Goal: Information Seeking & Learning: Understand process/instructions

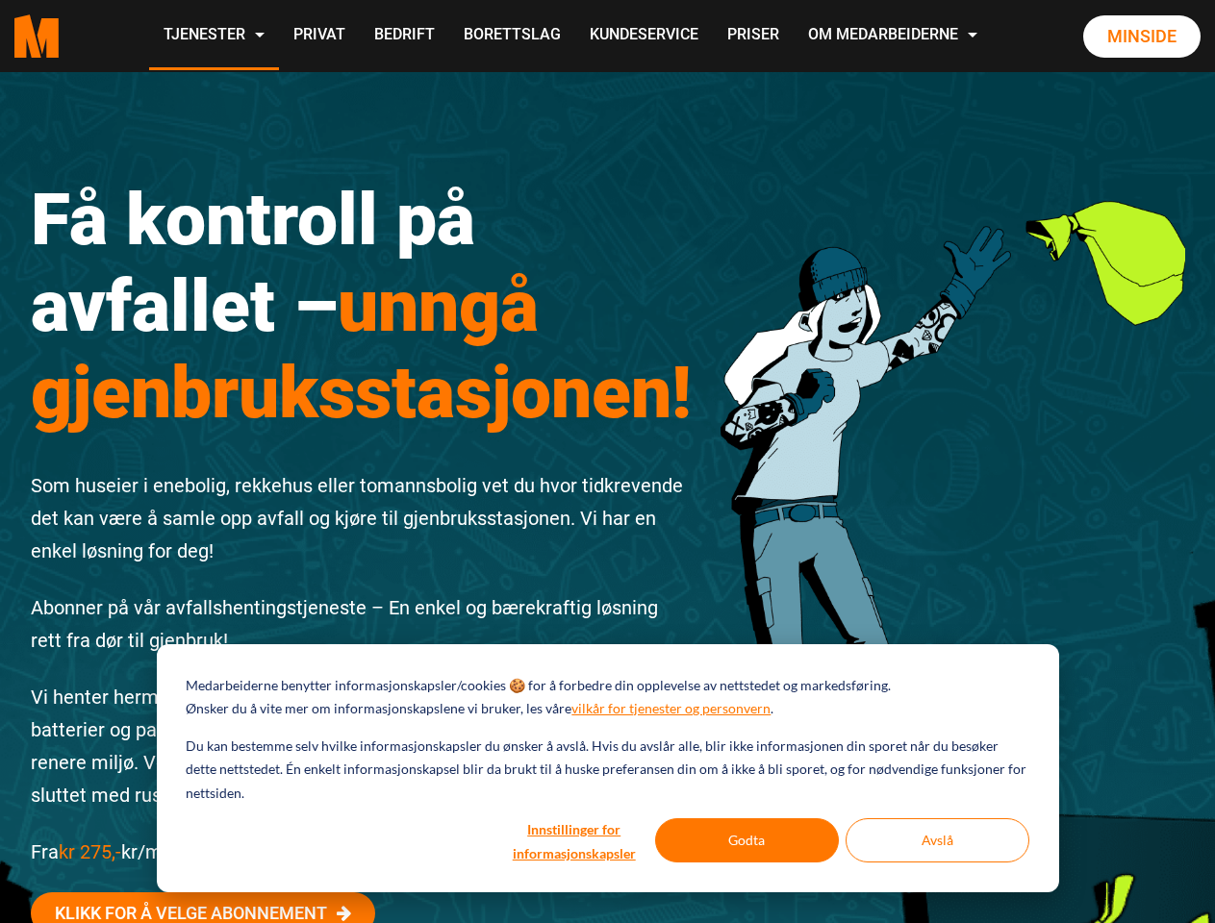
click at [607, 462] on div "Få kontroll på avfallet – unngå gjenbruksstasjonen! Som huseier i enebolig, rek…" at bounding box center [361, 603] width 691 height 940
click at [575, 841] on button "Innstillinger for informasjonskapsler" at bounding box center [574, 841] width 148 height 44
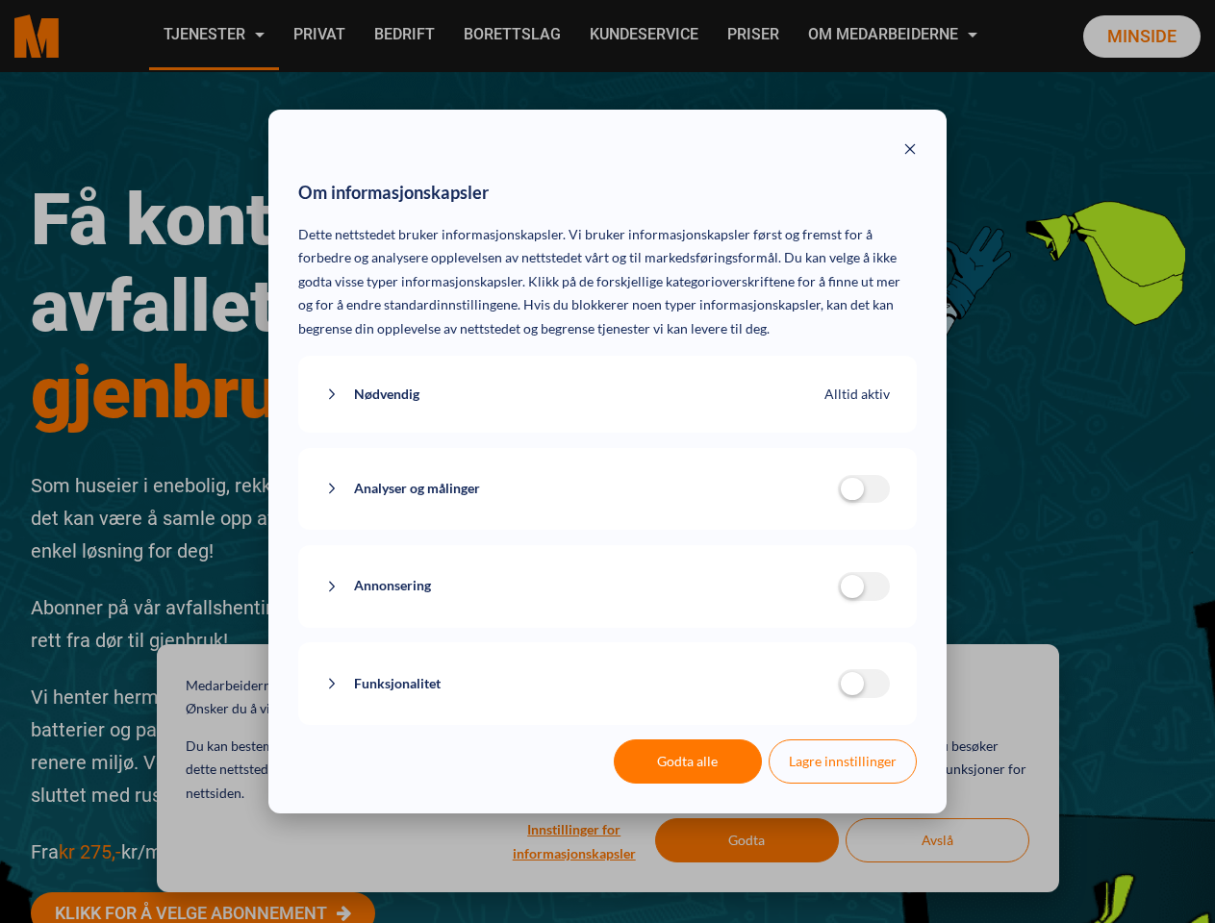
click at [747, 841] on div "Om informasjonskapsler Dette nettstedet bruker informasjonskapsler. Vi bruker i…" at bounding box center [607, 461] width 1215 height 923
click at [937, 841] on div "Om informasjonskapsler Dette nettstedet bruker informasjonskapsler. Vi bruker i…" at bounding box center [607, 461] width 1215 height 923
click at [213, 36] on div "Om informasjonskapsler Dette nettstedet bruker informasjonskapsler. Vi bruker i…" at bounding box center [607, 461] width 1215 height 923
click at [894, 36] on div "Om informasjonskapsler Dette nettstedet bruker informasjonskapsler. Vi bruker i…" at bounding box center [607, 461] width 1215 height 923
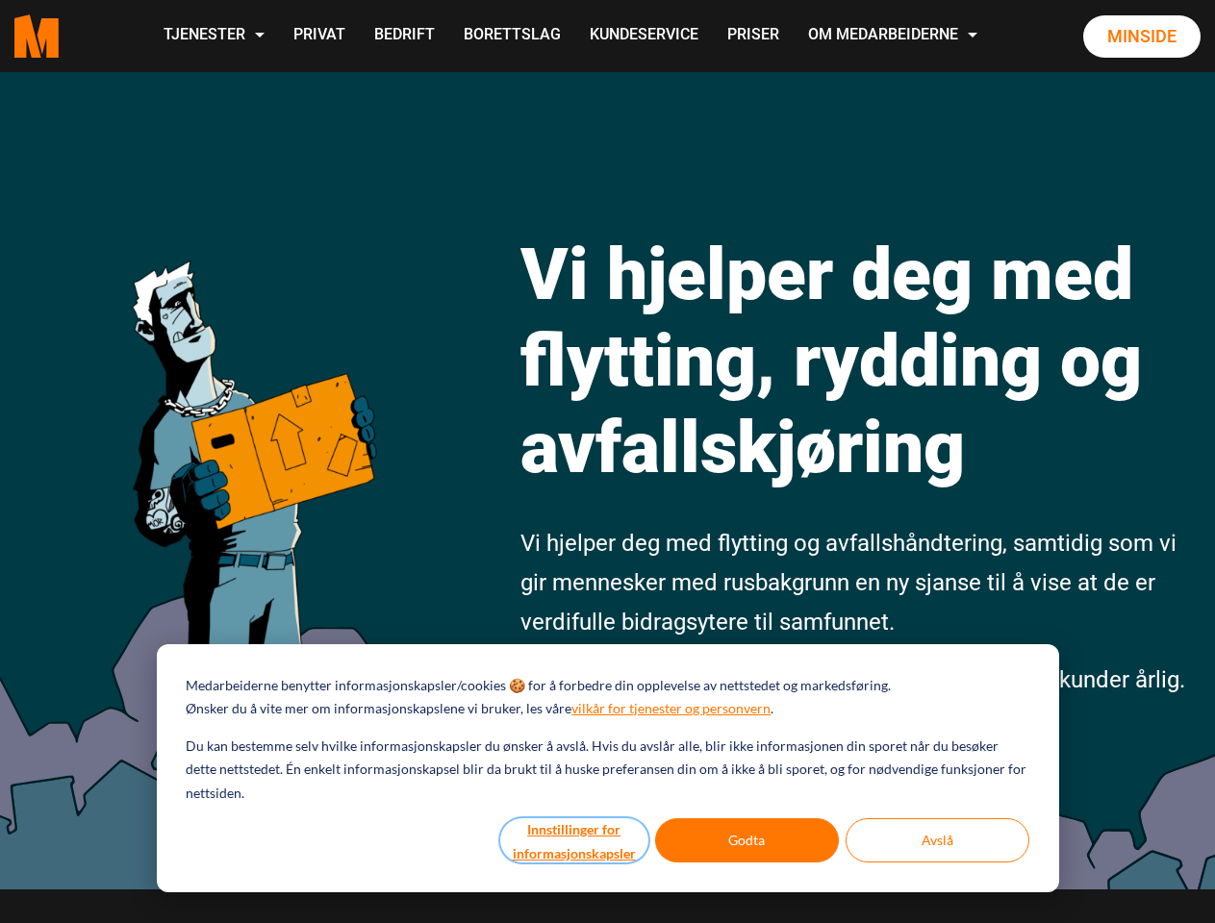
click at [575, 841] on button "Innstillinger for informasjonskapsler" at bounding box center [574, 841] width 148 height 44
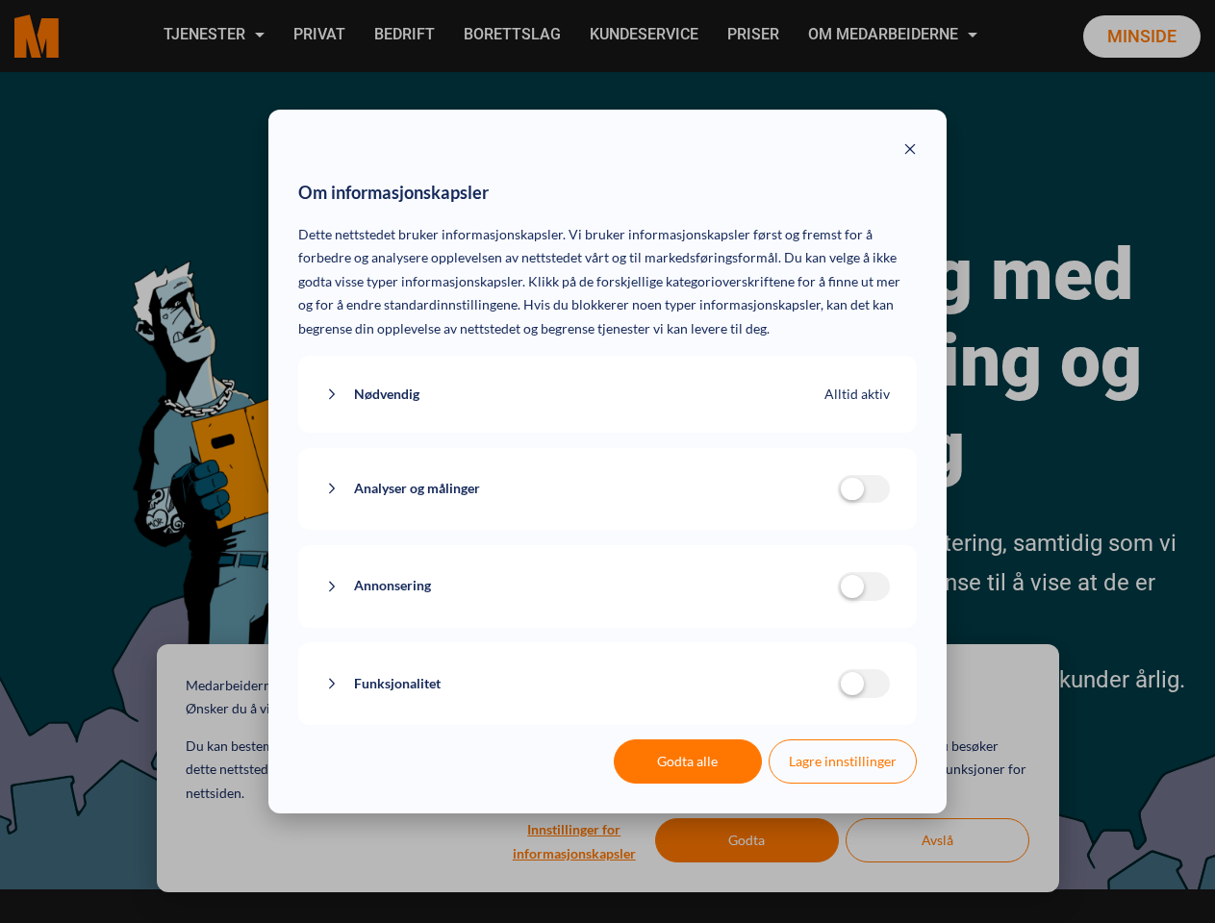
click at [747, 841] on div "Om informasjonskapsler Dette nettstedet bruker informasjonskapsler. Vi bruker i…" at bounding box center [607, 461] width 1215 height 923
click at [937, 841] on div "Om informasjonskapsler Dette nettstedet bruker informasjonskapsler. Vi bruker i…" at bounding box center [607, 461] width 1215 height 923
click at [213, 36] on div "Om informasjonskapsler Dette nettstedet bruker informasjonskapsler. Vi bruker i…" at bounding box center [607, 461] width 1215 height 923
click at [894, 36] on div "Om informasjonskapsler Dette nettstedet bruker informasjonskapsler. Vi bruker i…" at bounding box center [607, 461] width 1215 height 923
